Goal: Check status: Check status

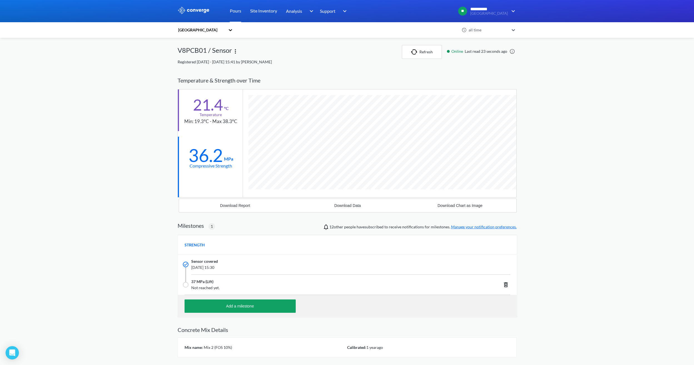
scroll to position [355, 339]
click at [423, 54] on button "Refresh" at bounding box center [422, 52] width 40 height 14
drag, startPoint x: 239, startPoint y: 10, endPoint x: 242, endPoint y: 17, distance: 7.7
click at [239, 10] on link "Pours" at bounding box center [235, 11] width 11 height 22
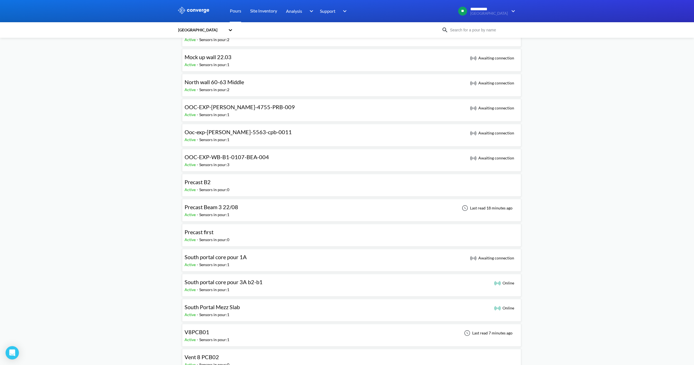
scroll to position [278, 0]
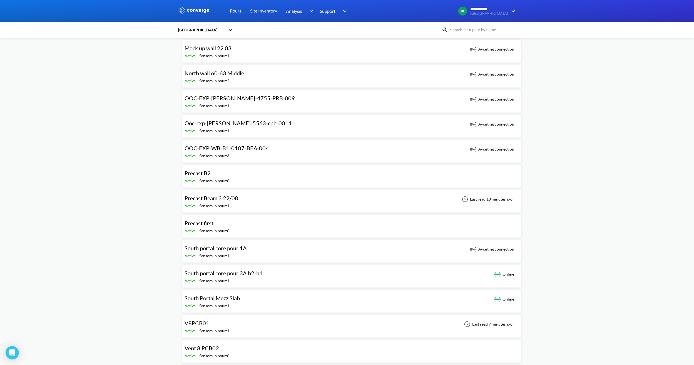
click at [255, 202] on div "Precast Beam 3 22/08 Active - Sensors in pour: 1 Last read 18 minutes ago" at bounding box center [351, 202] width 334 height 18
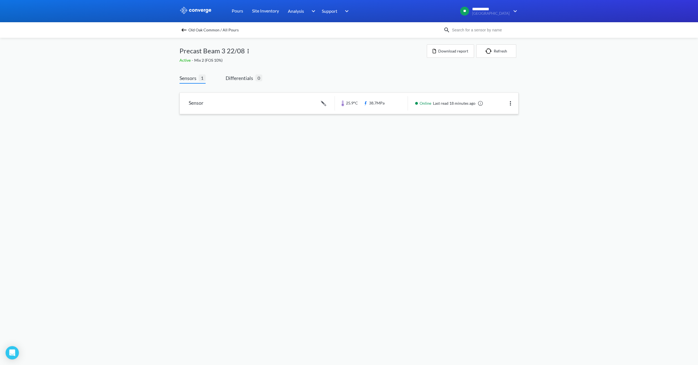
click at [391, 110] on link at bounding box center [349, 103] width 338 height 21
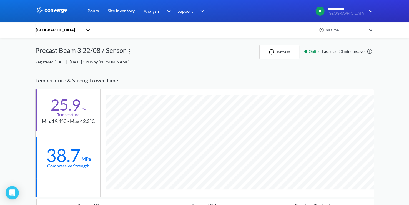
scroll to position [355, 339]
click at [53, 72] on div "Temperature & Strength over Time" at bounding box center [204, 81] width 339 height 18
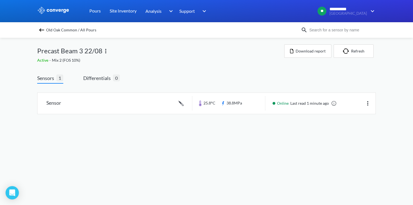
click at [42, 27] on img at bounding box center [41, 30] width 7 height 7
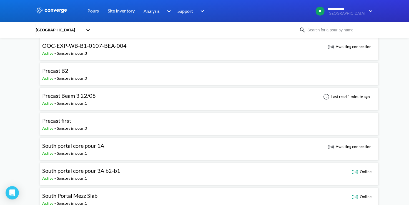
scroll to position [400, 0]
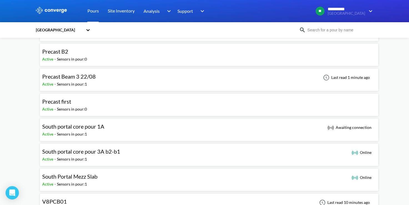
click at [231, 155] on div "South portal core pour 3A b2-b1 Active - Sensors in pour: 1 Online" at bounding box center [209, 155] width 334 height 18
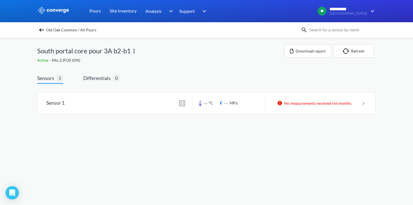
click at [41, 28] on img at bounding box center [41, 30] width 7 height 7
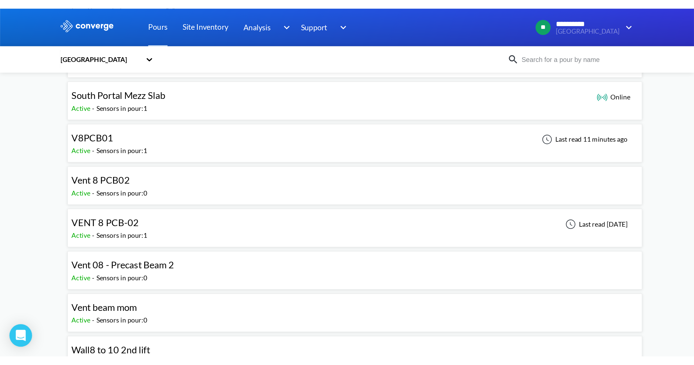
scroll to position [525, 0]
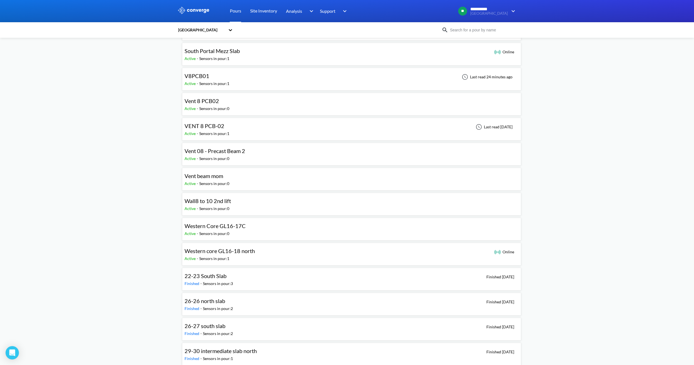
click at [237, 125] on div "VENT 8 PCB-02 Active - Sensors in pour: 1 Last read [DATE]" at bounding box center [351, 129] width 334 height 18
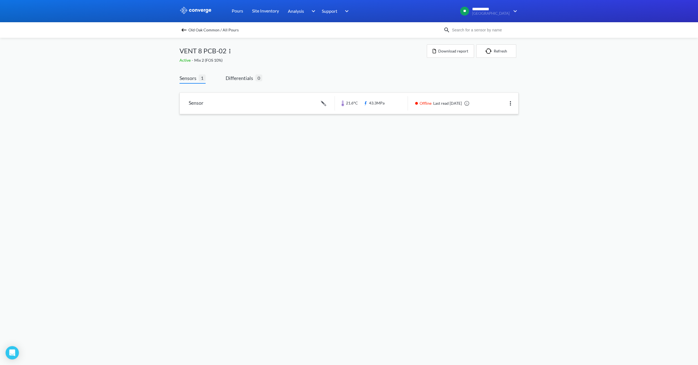
click at [368, 102] on link at bounding box center [349, 103] width 338 height 21
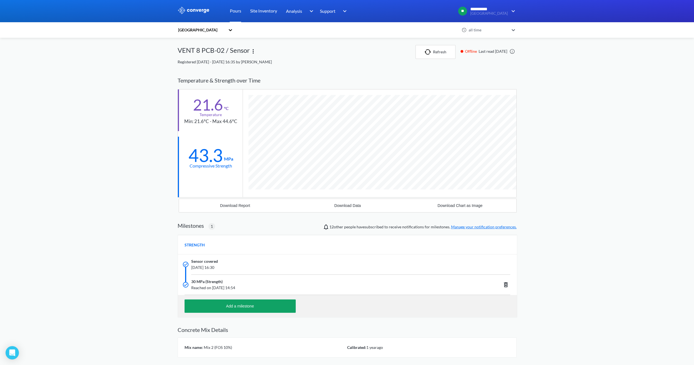
scroll to position [355, 339]
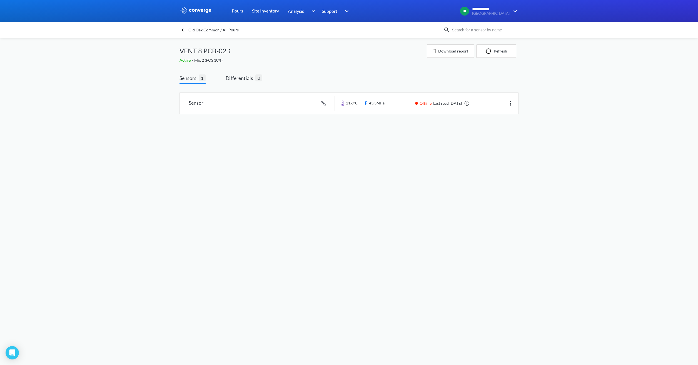
click at [195, 28] on span "Old Oak Common / All Pours" at bounding box center [213, 30] width 50 height 8
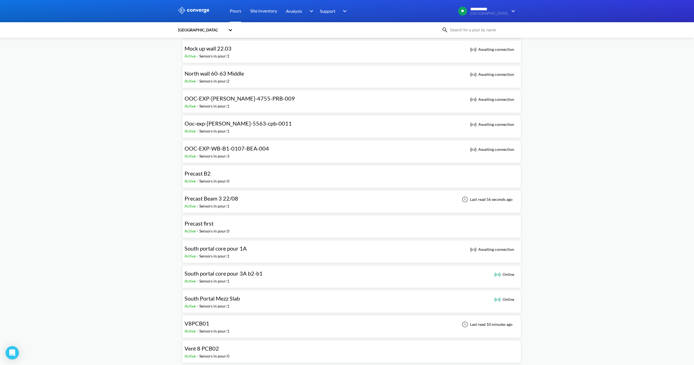
scroll to position [278, 0]
click at [278, 322] on div "V8PCB01 Active - Sensors in pour: 1 Last read 10 minutes ago" at bounding box center [351, 327] width 334 height 18
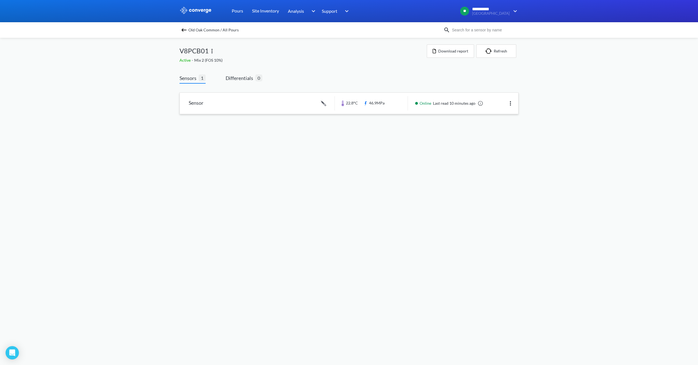
click at [385, 96] on link at bounding box center [349, 103] width 338 height 21
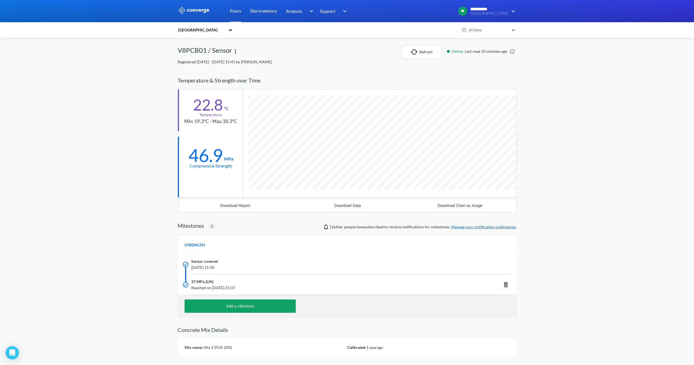
scroll to position [355, 339]
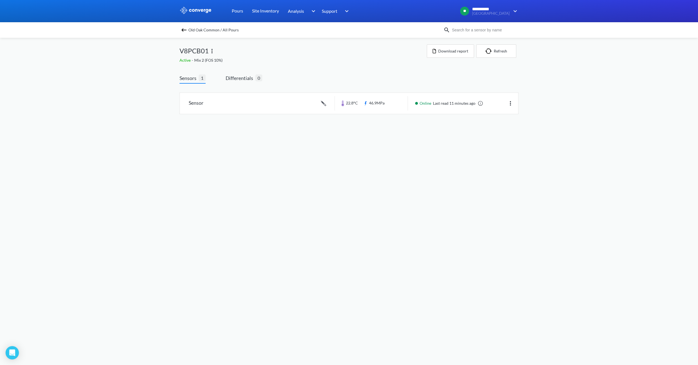
click at [183, 31] on img at bounding box center [184, 30] width 7 height 7
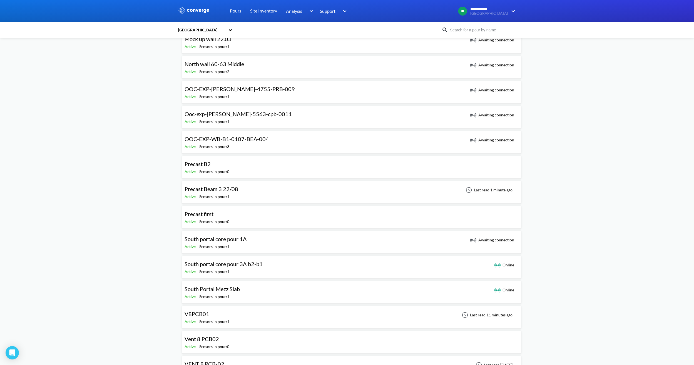
scroll to position [306, 0]
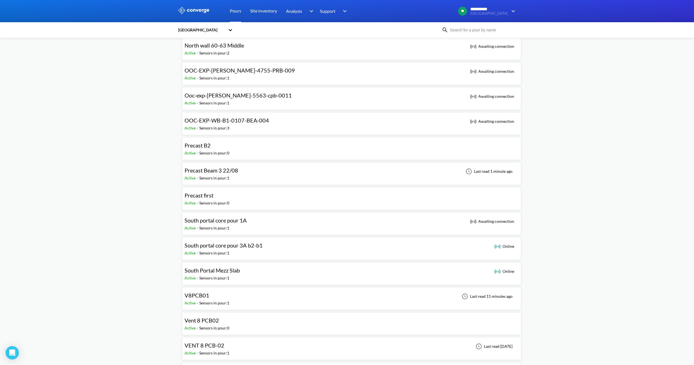
drag, startPoint x: 240, startPoint y: 175, endPoint x: 362, endPoint y: 209, distance: 127.1
click at [240, 175] on div "Active - Sensors in pour: 1" at bounding box center [212, 178] width 56 height 6
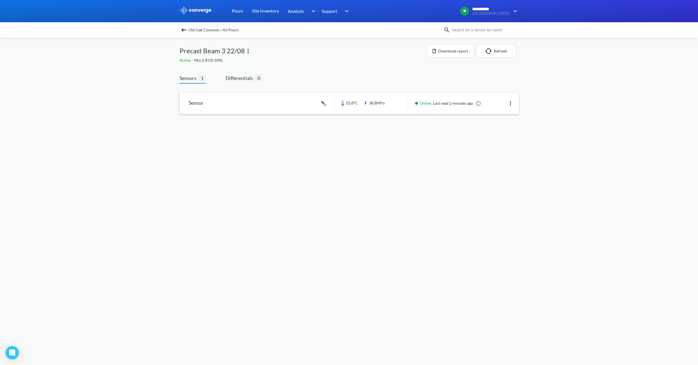
click at [401, 105] on link at bounding box center [349, 103] width 338 height 21
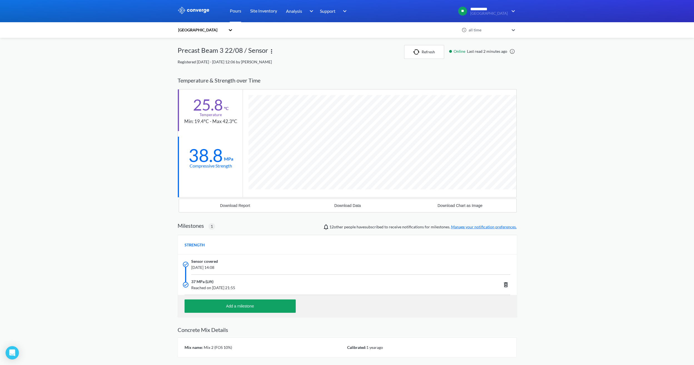
scroll to position [355, 339]
